Goal: Information Seeking & Learning: Find specific page/section

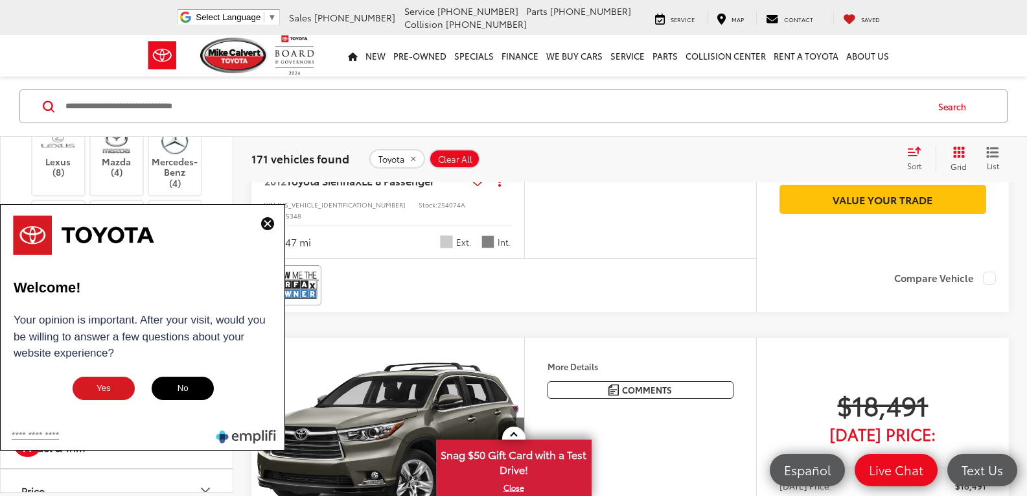
click at [265, 223] on img at bounding box center [267, 223] width 13 height 13
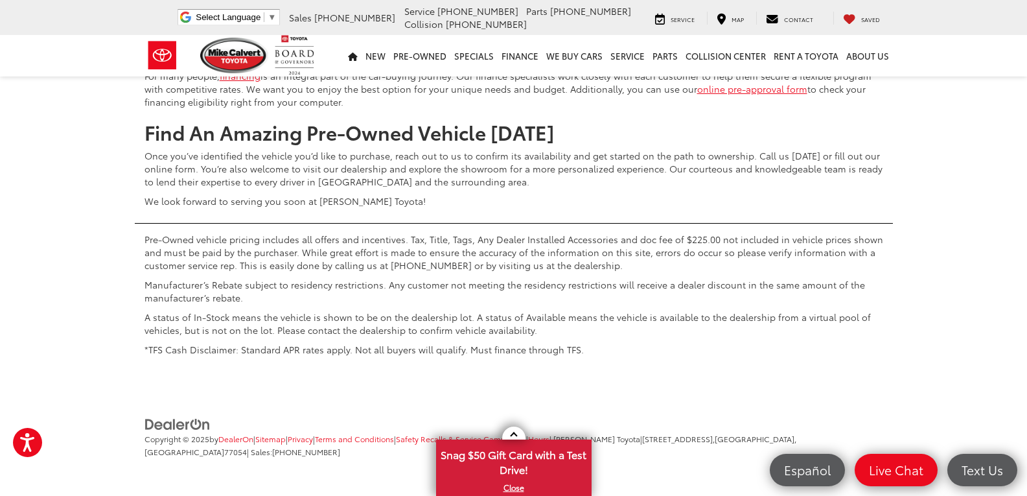
scroll to position [5052, 0]
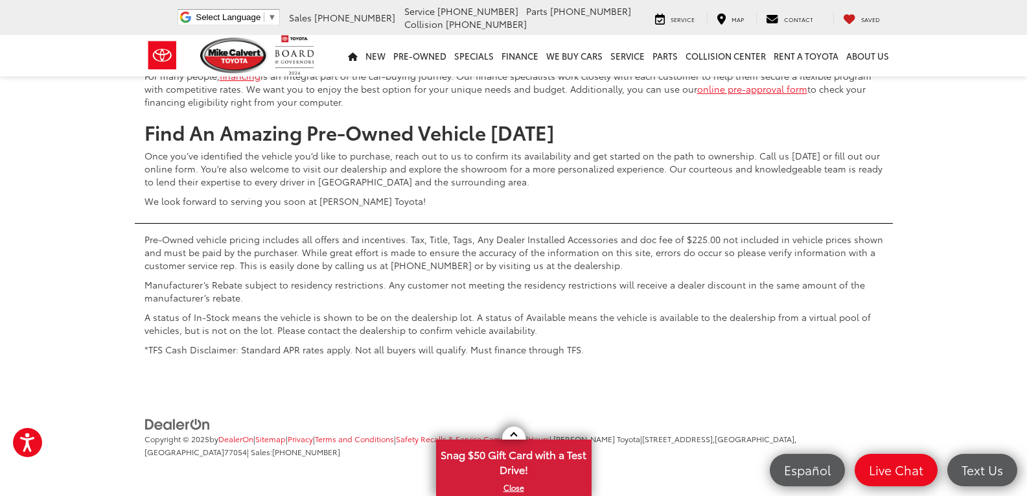
scroll to position [40664, 0]
click at [986, 362] on div "Trusted Used Toyota Dealership In Houston At Mike Calvert Toyota, drivers in Ho…" at bounding box center [513, 110] width 1027 height 504
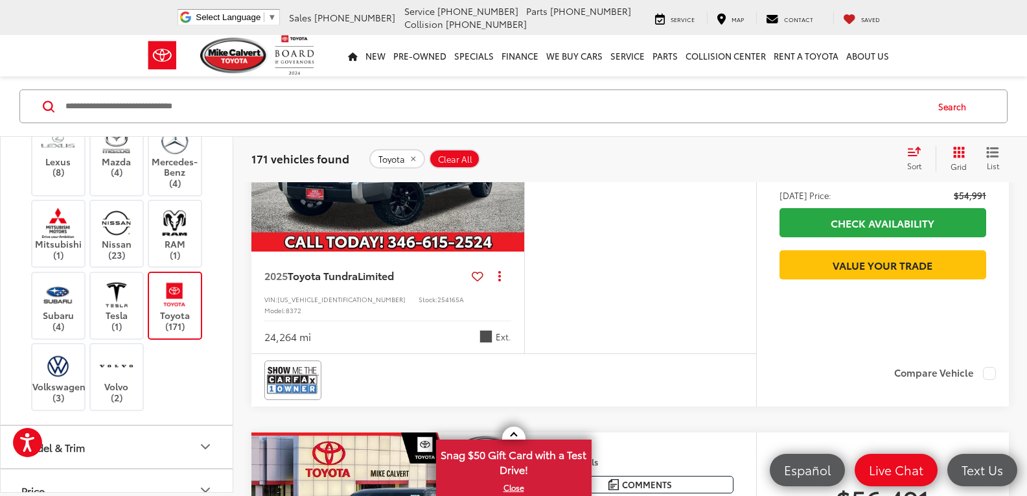
scroll to position [29583, 0]
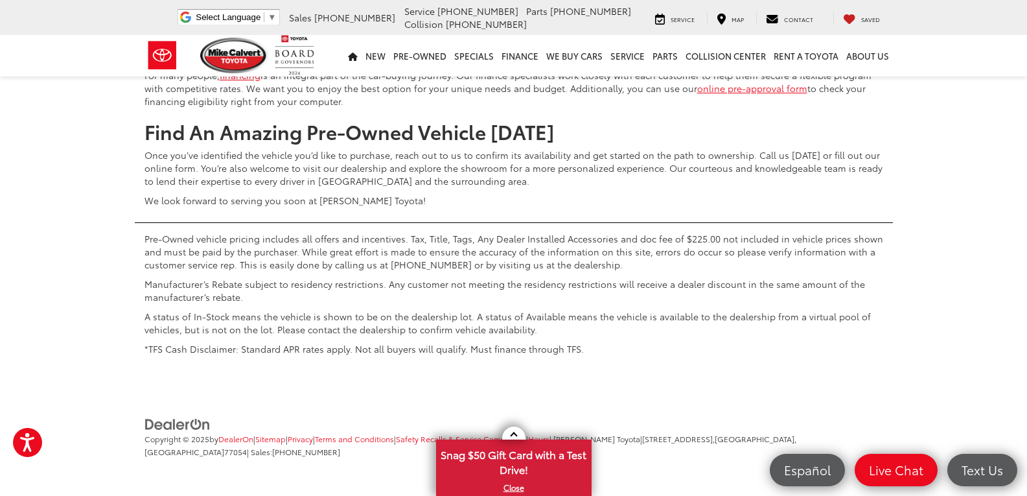
click at [986, 152] on div "Trusted Used Toyota Dealership In Houston At Mike Calvert Toyota, drivers in Ho…" at bounding box center [513, 110] width 1027 height 504
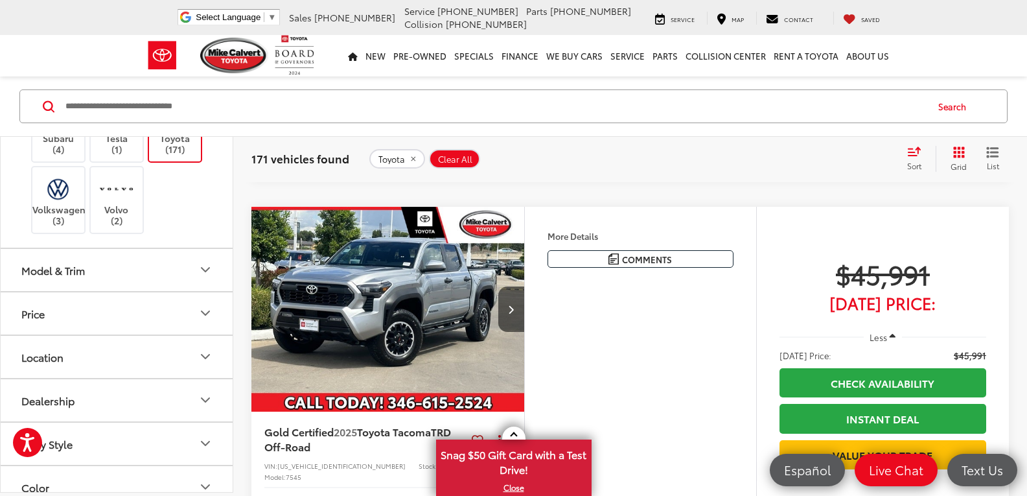
scroll to position [716, 0]
click at [205, 269] on icon "Model & Trim" at bounding box center [206, 267] width 8 height 4
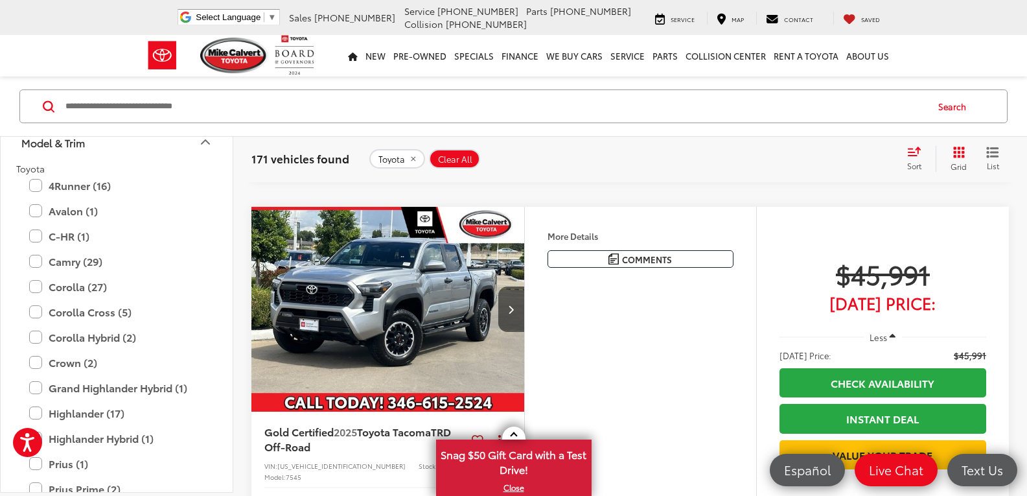
scroll to position [838, 0]
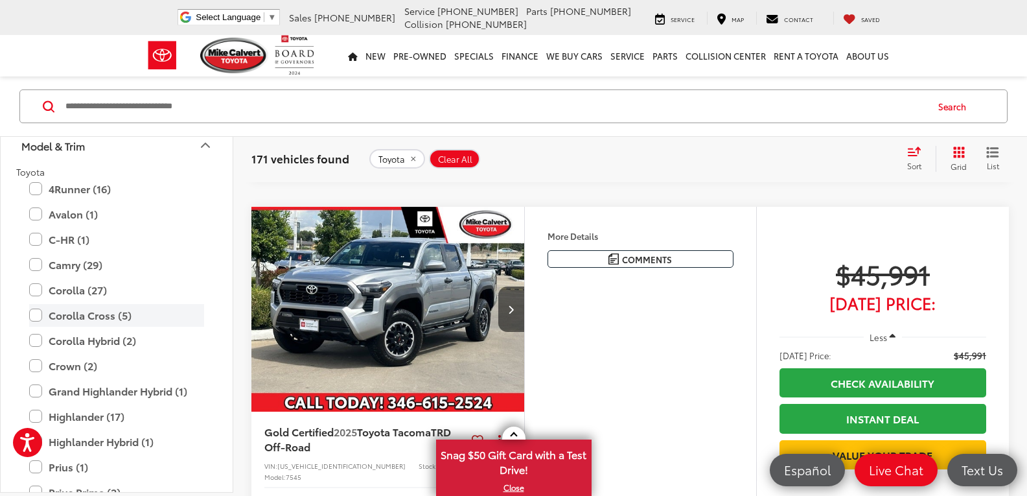
click at [39, 317] on label "Corolla Cross (5)" at bounding box center [116, 314] width 175 height 23
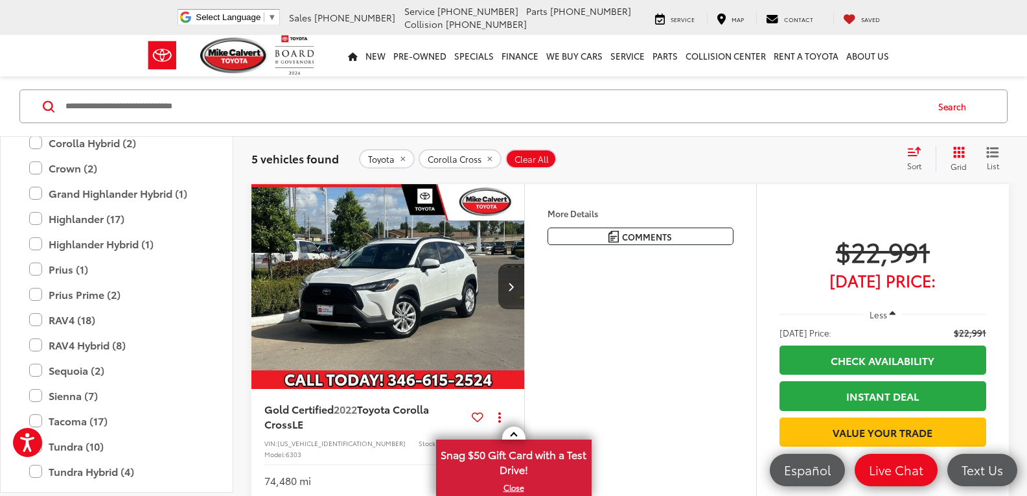
scroll to position [1035, 0]
click at [40, 270] on label "Prius (1)" at bounding box center [116, 269] width 175 height 23
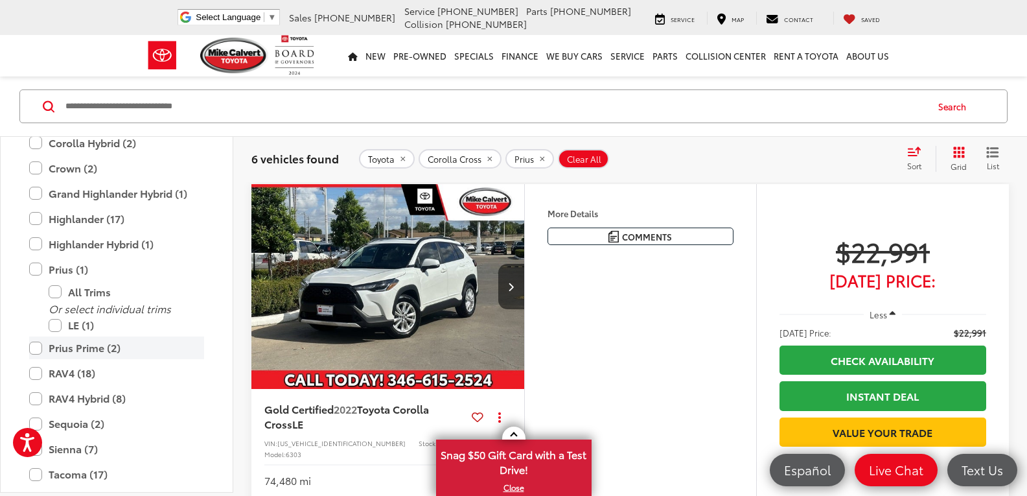
click at [36, 348] on label "Prius Prime (2)" at bounding box center [116, 347] width 175 height 23
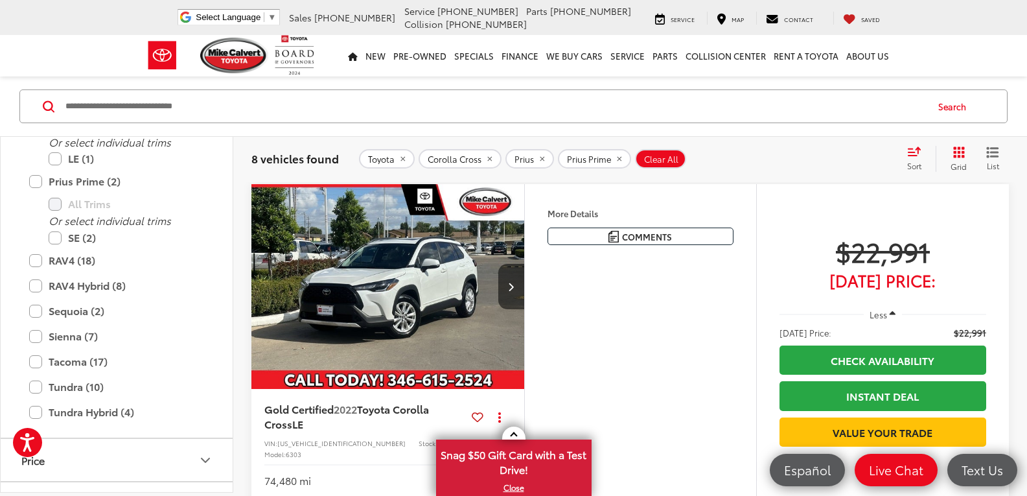
scroll to position [1213, 0]
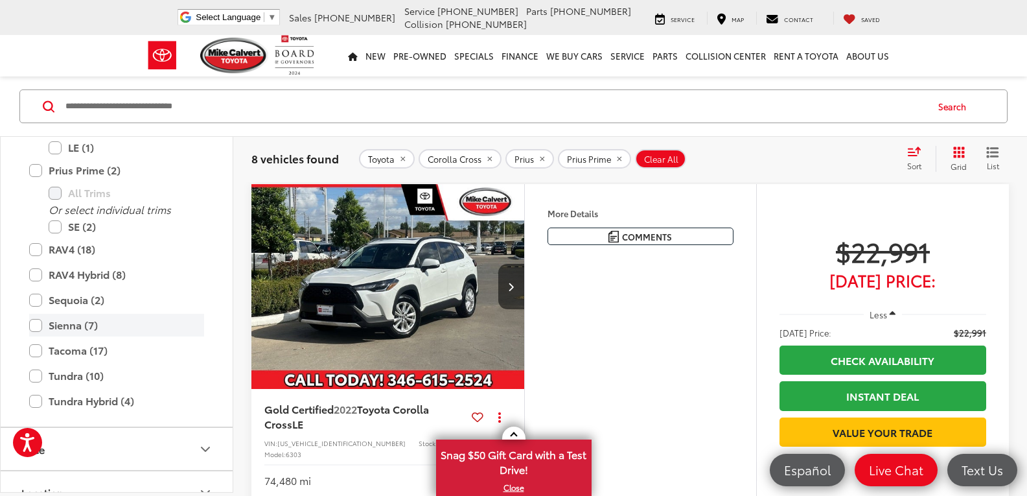
click at [38, 325] on label "Sienna (7)" at bounding box center [116, 325] width 175 height 23
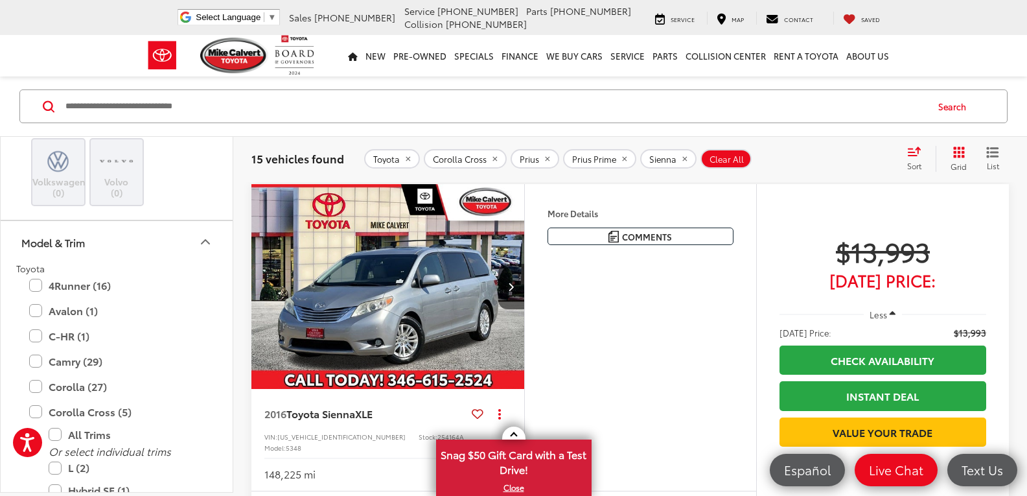
scroll to position [737, 0]
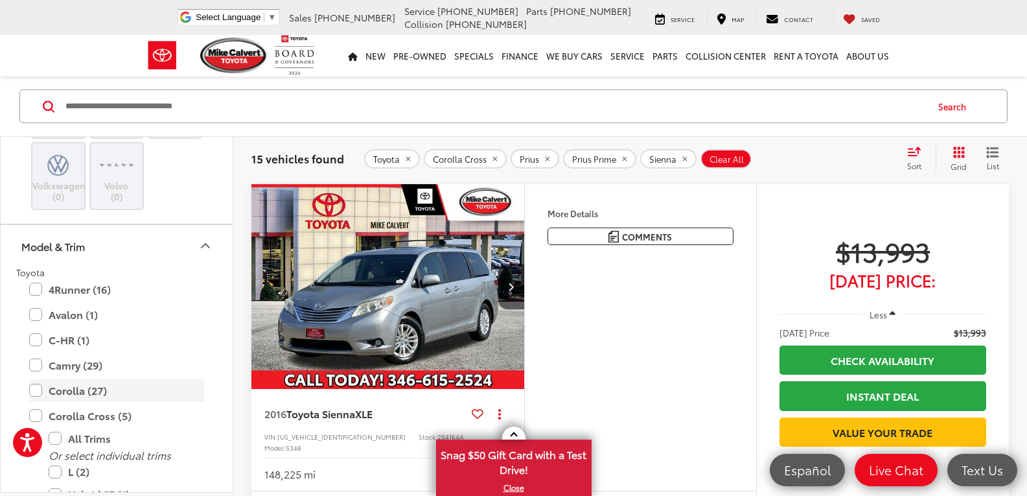
click at [34, 386] on label "Corolla (27)" at bounding box center [116, 390] width 175 height 23
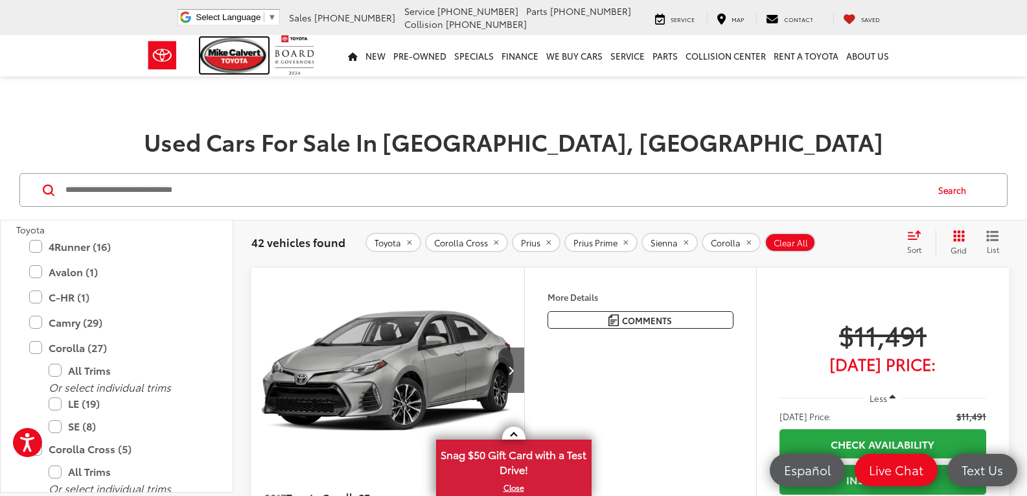
click at [243, 58] on img at bounding box center [234, 56] width 69 height 36
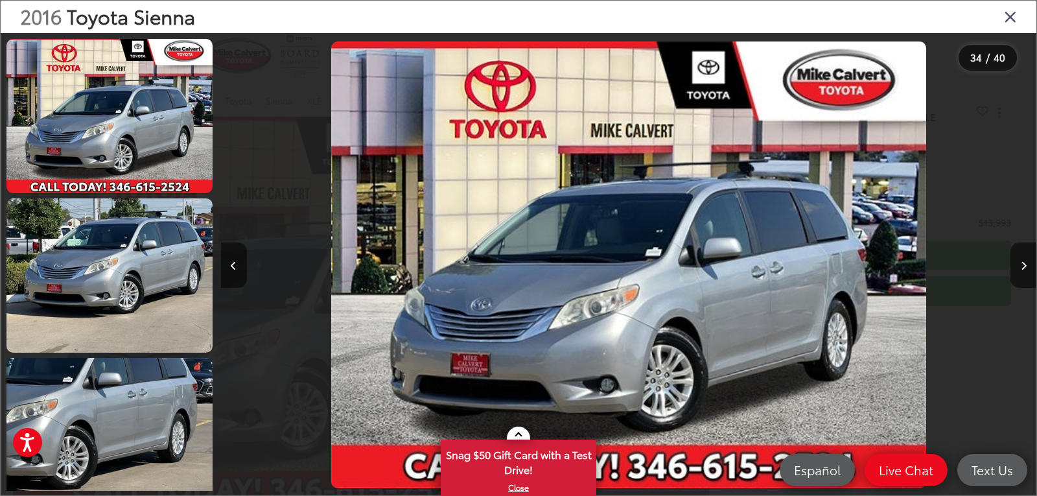
scroll to position [0, 26907]
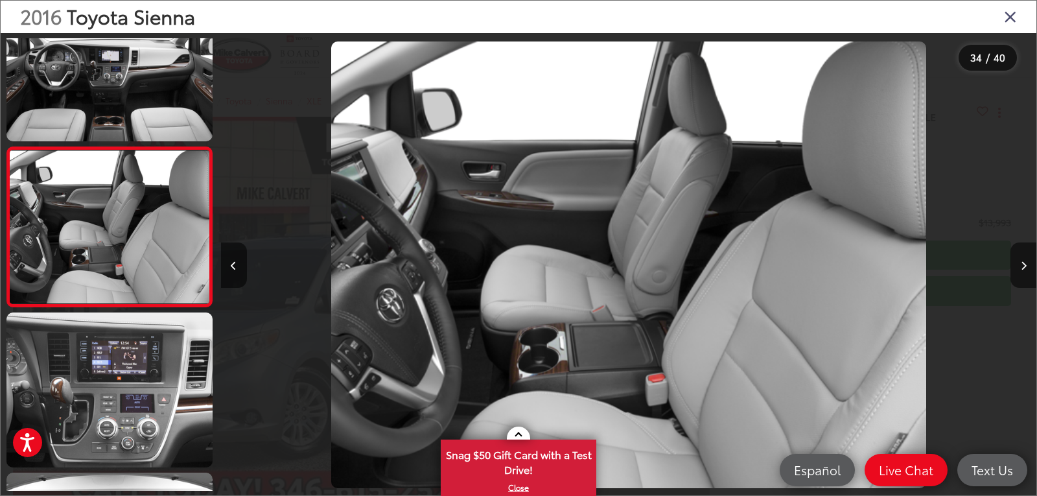
click at [1009, 14] on icon "Close gallery" at bounding box center [1010, 16] width 13 height 17
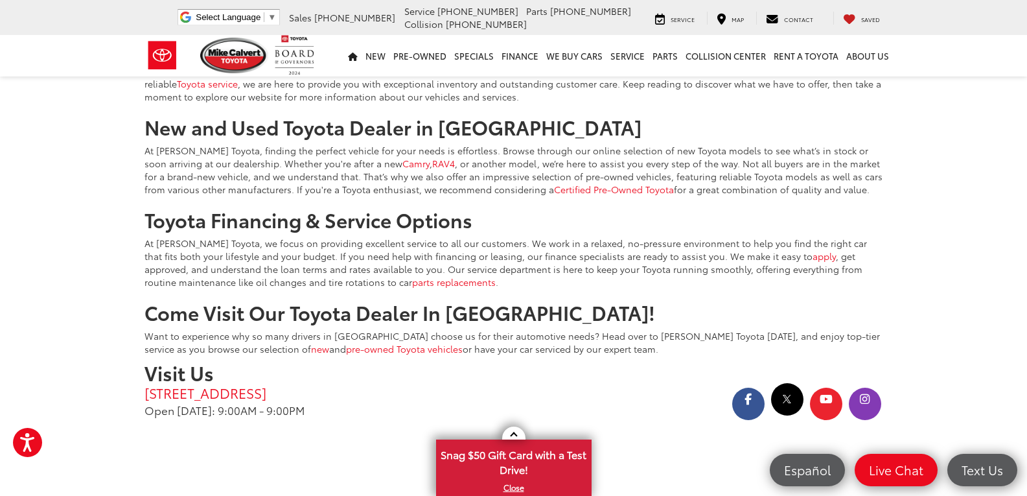
scroll to position [2385, 0]
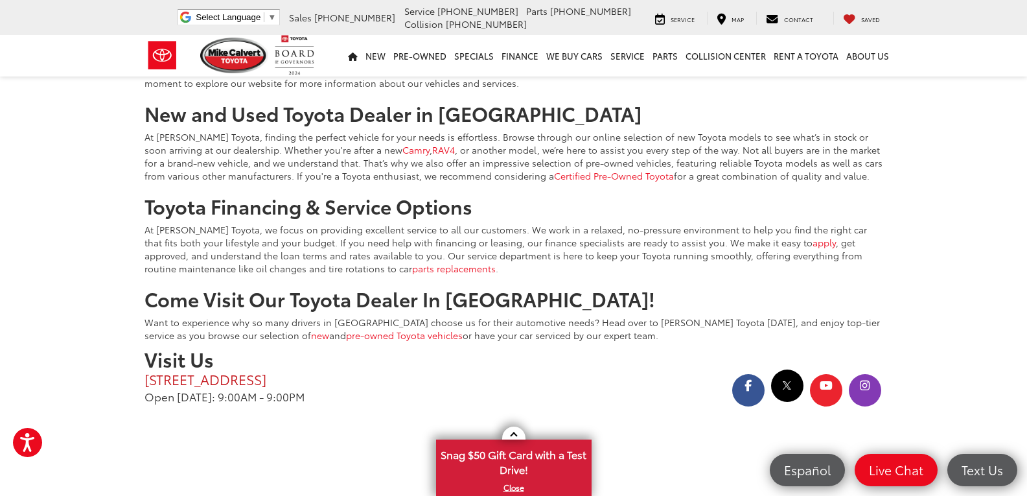
drag, startPoint x: 128, startPoint y: 353, endPoint x: 420, endPoint y: 345, distance: 291.7
click at [420, 348] on div "Visit Us [STREET_ADDRESS] Open [DATE]: 9:00AM - 9:00PM" at bounding box center [513, 382] width 1027 height 68
copy p "[STREET_ADDRESS]"
